Goal: Find specific page/section: Find specific page/section

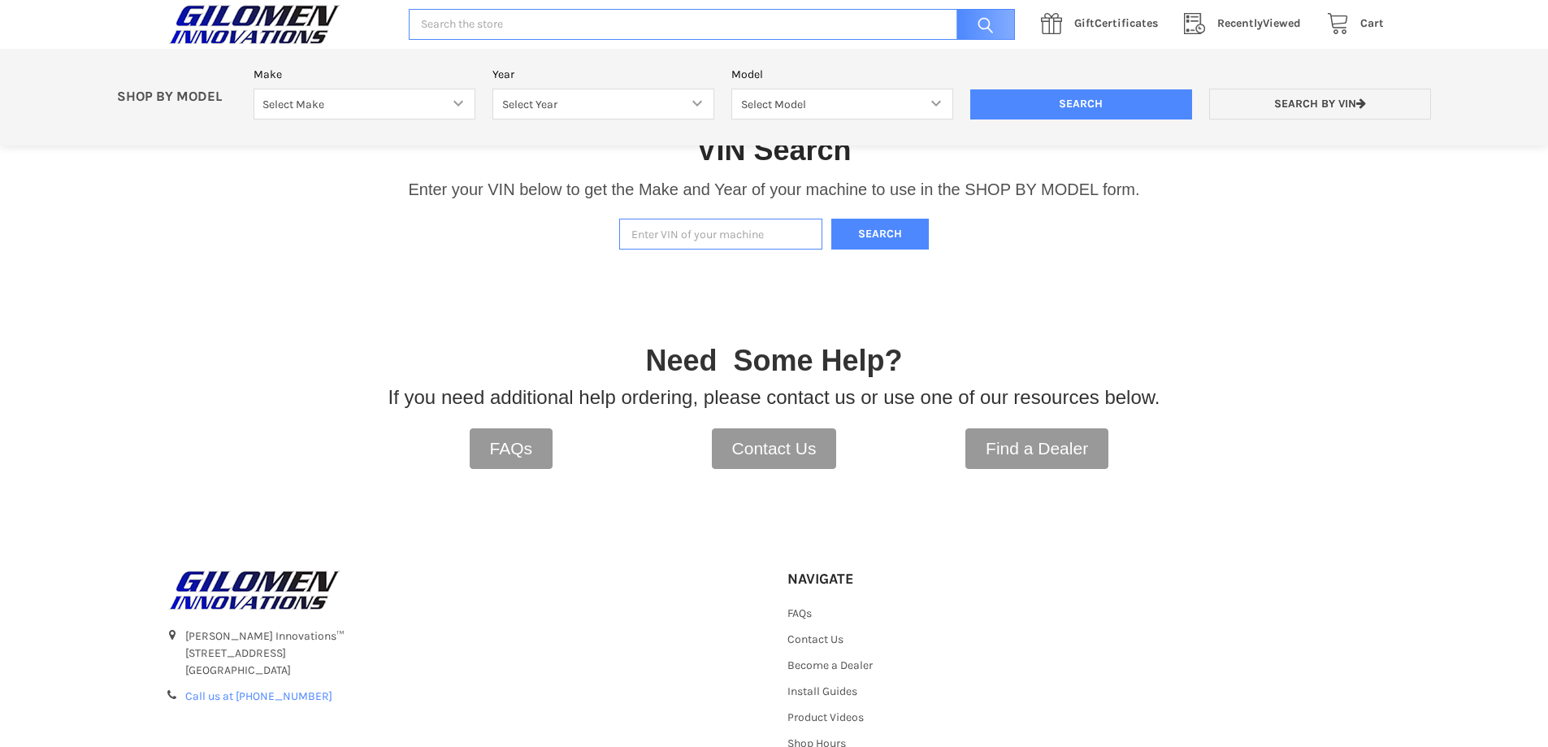
click at [683, 241] on input "Enter VIN of your machine" at bounding box center [720, 235] width 203 height 32
paste input "[US_VEHICLE_IDENTIFICATION_NUMBER]"
type input "[US_VEHICLE_IDENTIFICATION_NUMBER]"
click at [878, 232] on button "Search" at bounding box center [880, 235] width 98 height 32
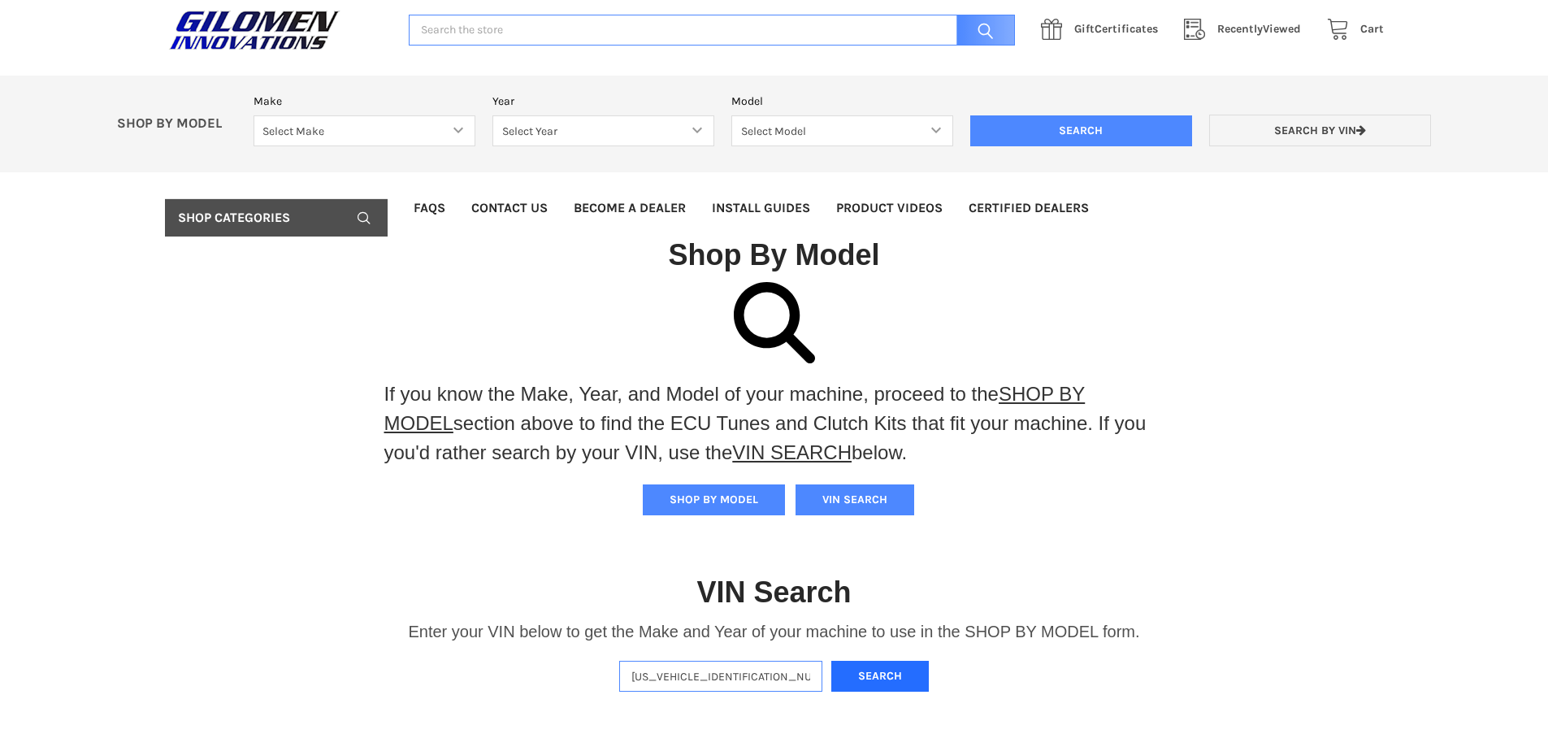
scroll to position [106, 0]
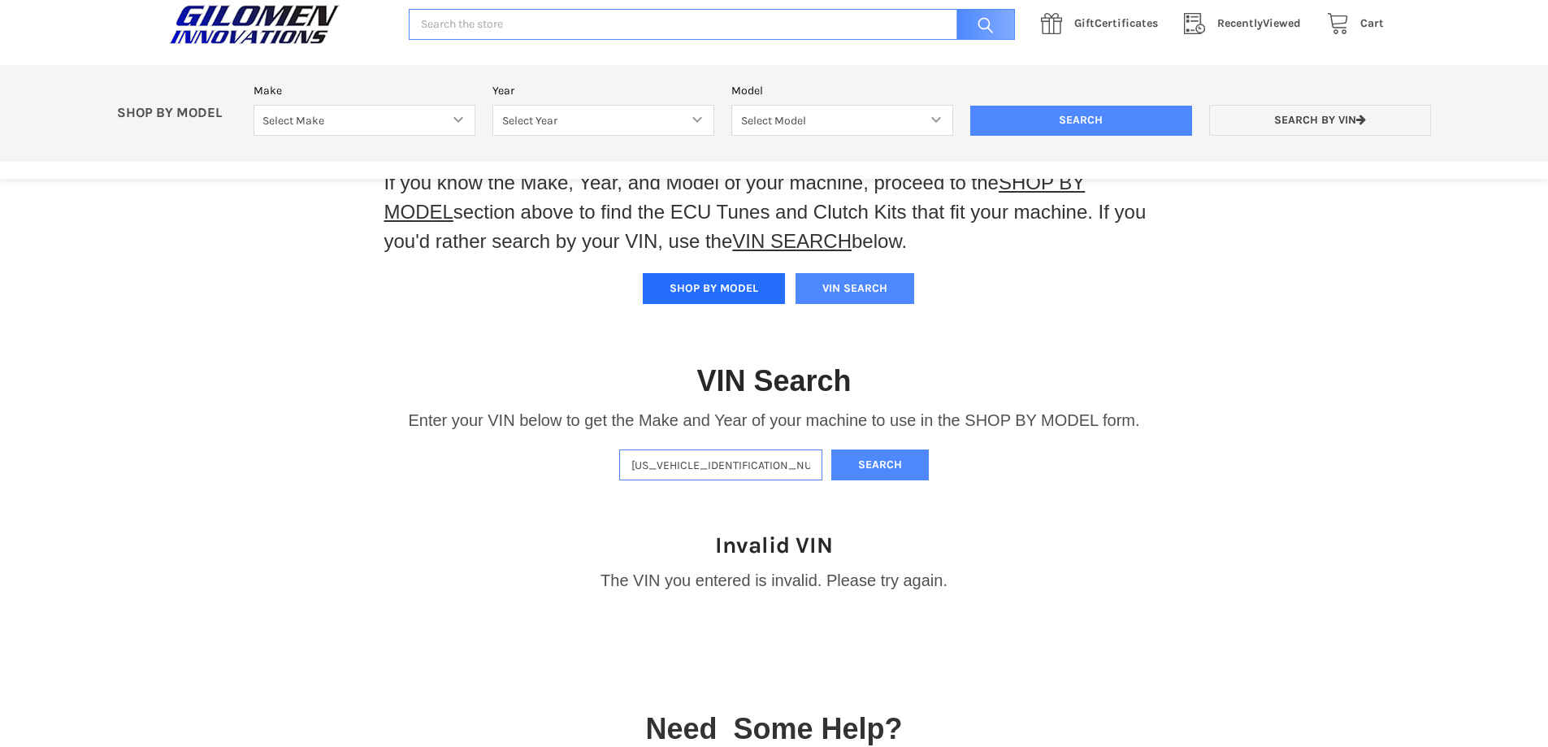
click at [700, 296] on button "SHOP BY MODEL" at bounding box center [714, 288] width 142 height 31
click at [401, 113] on select "Select Make Bobcat UTV Gravely UTV ACE 900 RANGER 570 Ranger 700 / 800 RANGER 9…" at bounding box center [365, 121] width 222 height 32
select select "330"
click at [254, 105] on select "Select Make Bobcat UTV Gravely UTV ACE 900 RANGER 570 Ranger 700 / 800 RANGER 9…" at bounding box center [365, 121] width 222 height 32
click at [598, 124] on select "Select Year [DATE] 2018 2019 2020 2021 2022 2023 2024 2025" at bounding box center [603, 121] width 222 height 32
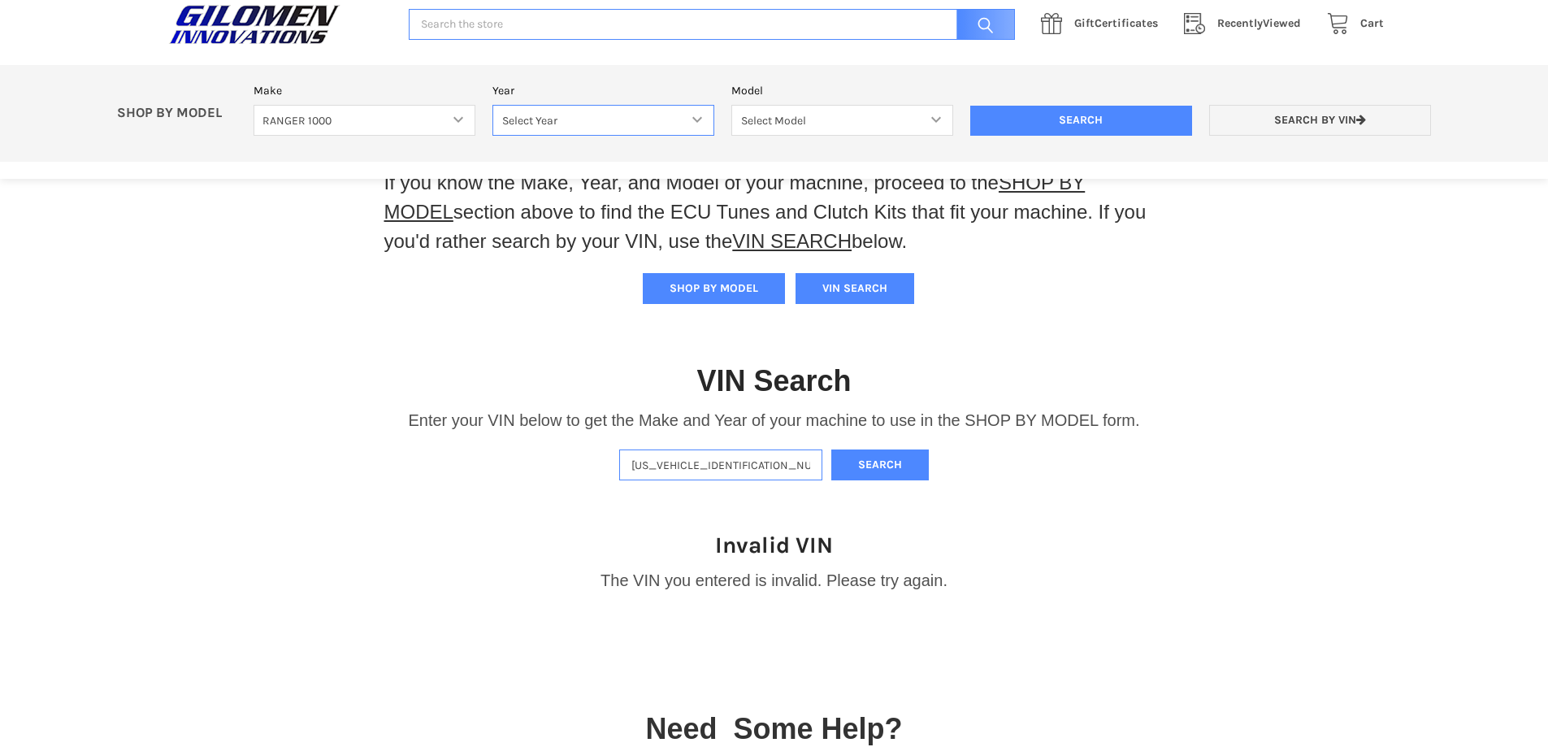
select select "664"
click at [492, 105] on select "Select Year [DATE] 2018 2019 2020 2021 2022 2023 2024 2025" at bounding box center [603, 121] width 222 height 32
click at [800, 118] on select "Select Model Ranger 1000 Basic 61 HP SOHC Ranger 1000 Crew Basic 61 HP SOHC Ran…" at bounding box center [842, 121] width 222 height 32
select select "670"
click at [731, 105] on select "Select Model Ranger 1000 Basic 61 HP SOHC Ranger 1000 Crew Basic 61 HP SOHC Ran…" at bounding box center [842, 121] width 222 height 32
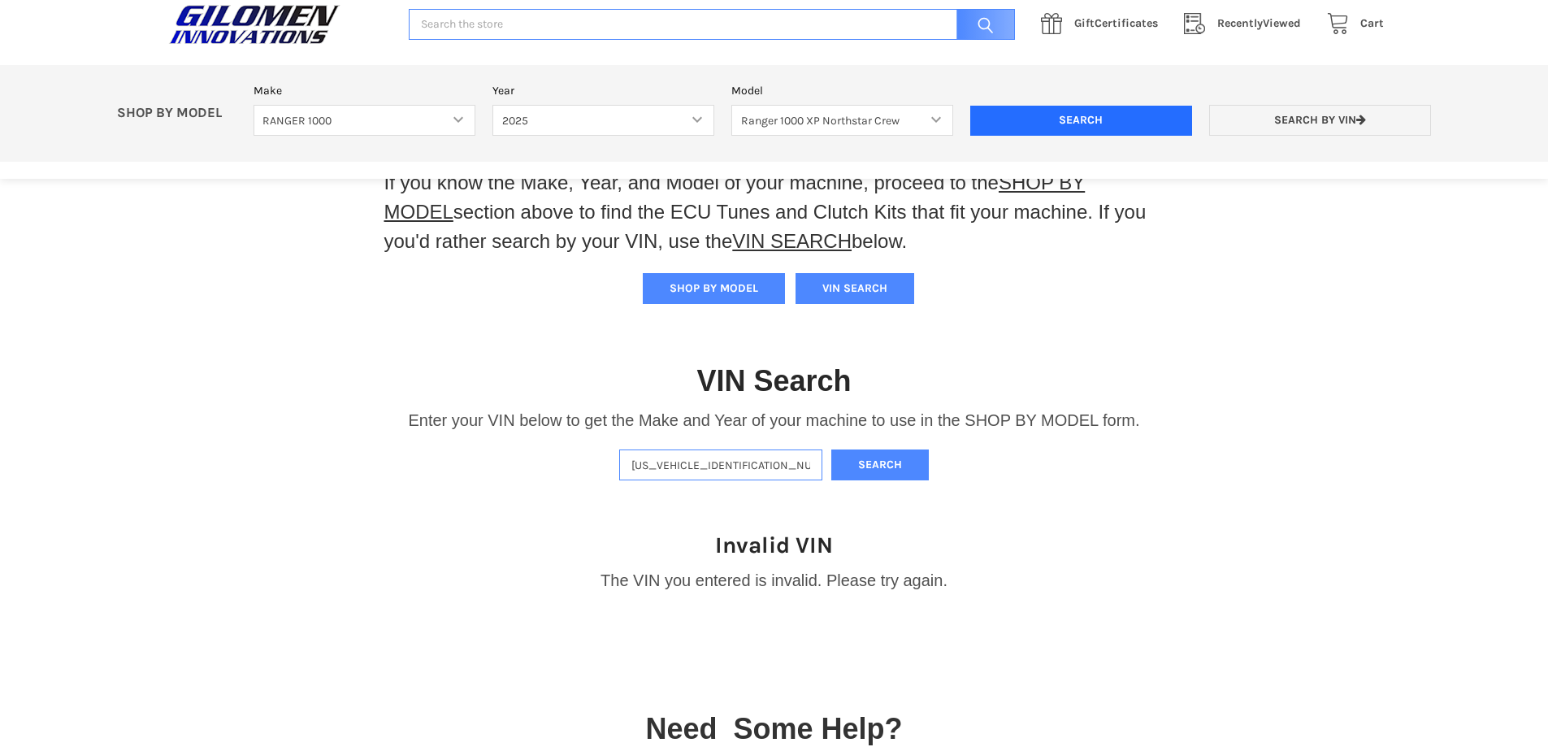
click at [1065, 111] on input "Search" at bounding box center [1081, 121] width 222 height 31
